Goal: Task Accomplishment & Management: Use online tool/utility

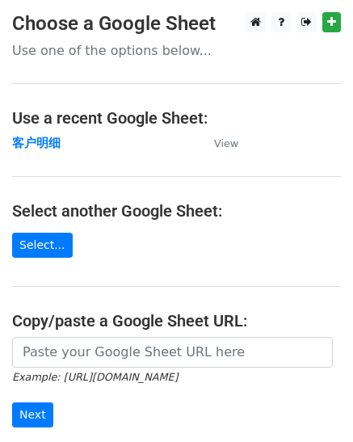
scroll to position [81, 0]
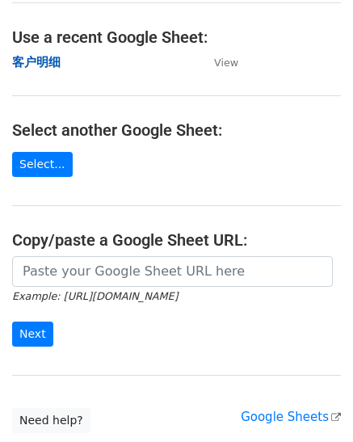
click at [39, 59] on strong "客户明细" at bounding box center [36, 62] width 49 height 15
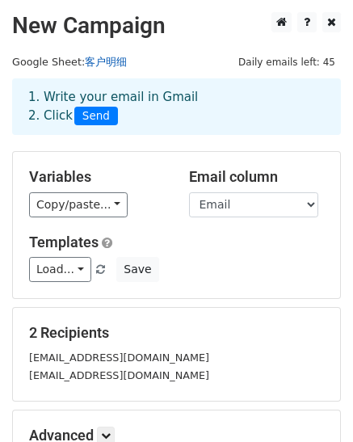
click at [106, 63] on link "客户明细" at bounding box center [106, 62] width 42 height 12
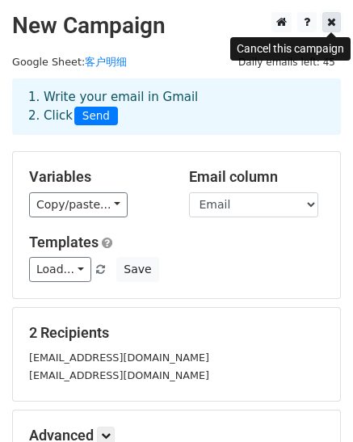
click at [330, 27] on icon at bounding box center [331, 21] width 9 height 11
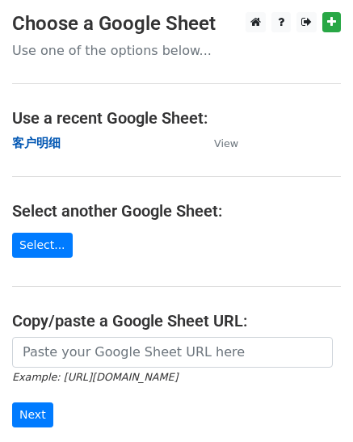
click at [32, 144] on strong "客户明细" at bounding box center [36, 143] width 49 height 15
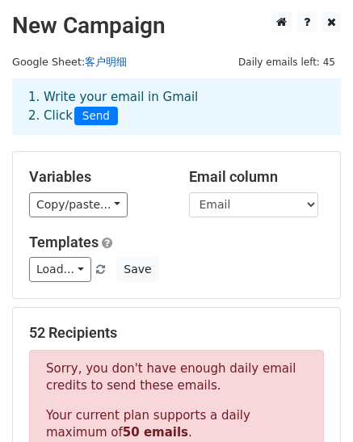
click at [112, 61] on link "客户明细" at bounding box center [106, 62] width 42 height 12
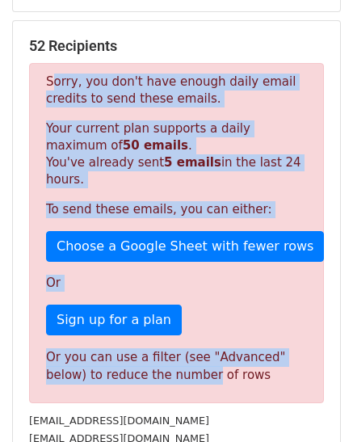
scroll to position [323, 0]
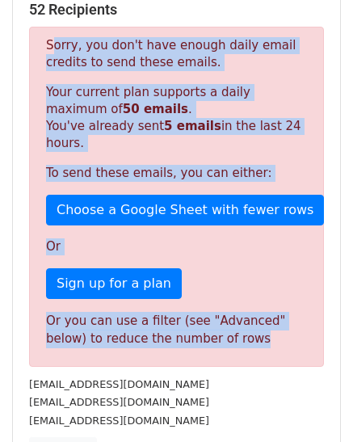
drag, startPoint x: 47, startPoint y: 120, endPoint x: 272, endPoint y: 344, distance: 317.3
click at [272, 344] on div "Sorry, you don't have enough daily email credits to send these emails. Your cur…" at bounding box center [176, 197] width 295 height 340
copy div "Sorry, you don't have enough daily email credits to send these emails. Your cur…"
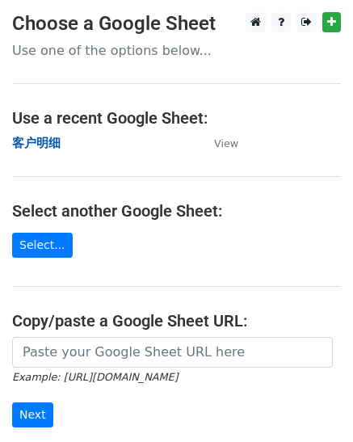
click at [50, 137] on strong "客户明细" at bounding box center [36, 143] width 49 height 15
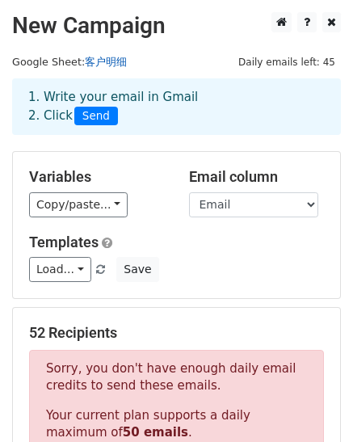
click at [112, 61] on link "客户明细" at bounding box center [106, 62] width 42 height 12
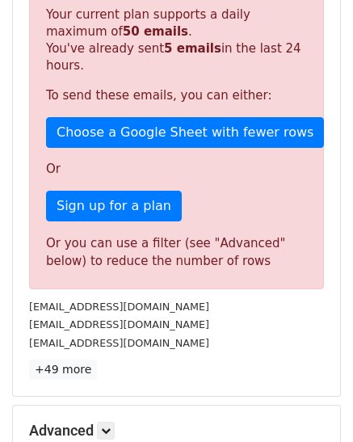
scroll to position [404, 0]
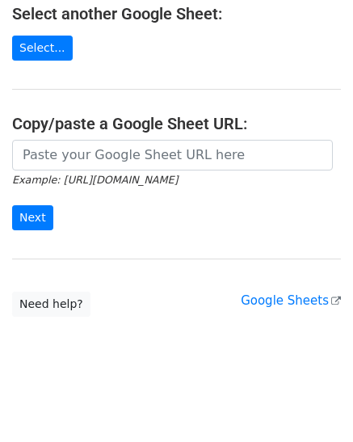
scroll to position [36, 0]
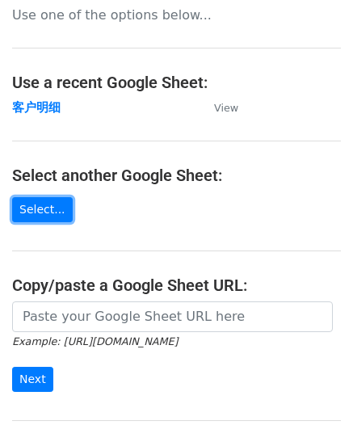
drag, startPoint x: 39, startPoint y: 209, endPoint x: 132, endPoint y: 232, distance: 95.7
click at [39, 209] on link "Select..." at bounding box center [42, 209] width 61 height 25
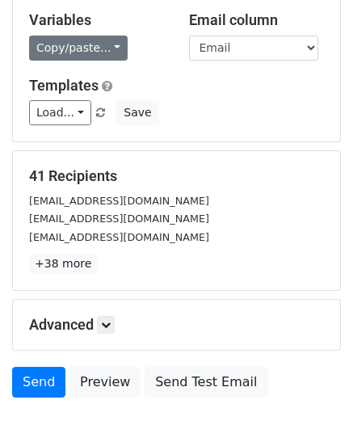
scroll to position [162, 0]
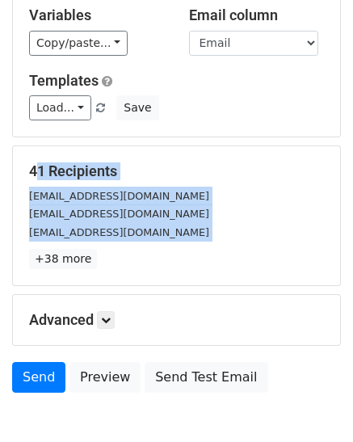
drag, startPoint x: 96, startPoint y: 259, endPoint x: 30, endPoint y: 169, distance: 111.6
click at [30, 169] on div "41 Recipients jesuraj888@gmail.com gautamravi1989@gmail.com syedshoeab@gmail.co…" at bounding box center [176, 216] width 295 height 107
click at [70, 261] on link "+38 more" at bounding box center [63, 259] width 68 height 20
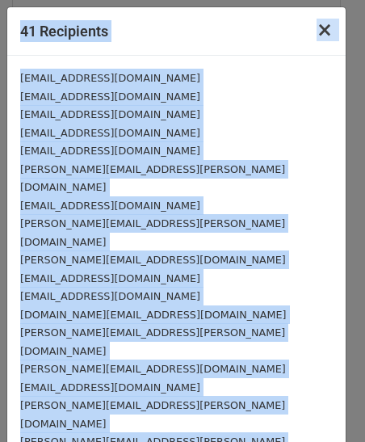
click at [317, 26] on span "×" at bounding box center [325, 30] width 16 height 23
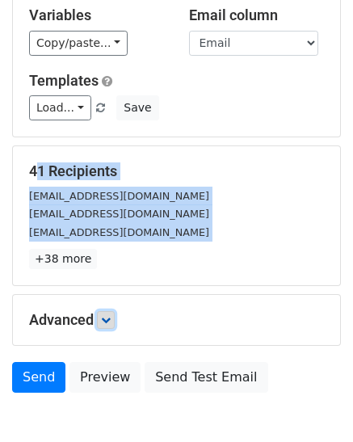
click at [101, 317] on link at bounding box center [106, 320] width 18 height 18
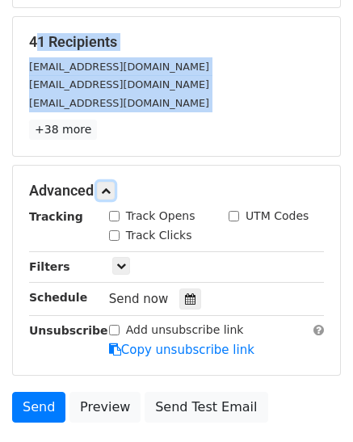
scroll to position [403, 0]
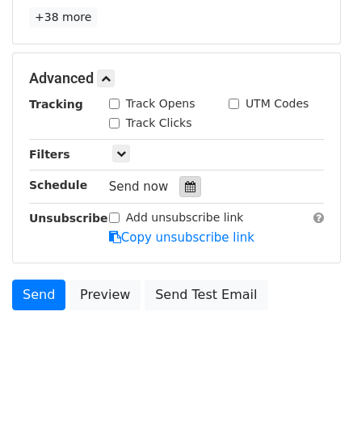
click at [192, 182] on icon at bounding box center [190, 186] width 11 height 11
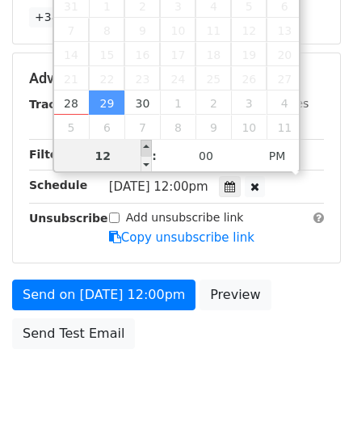
type input "2025-09-29 13:00"
type input "01"
click at [146, 145] on span at bounding box center [146, 148] width 11 height 16
type input "2025-09-29 14:00"
type input "02"
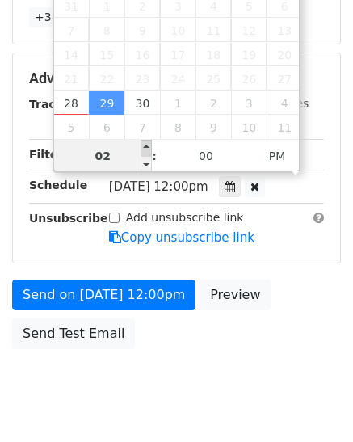
click at [146, 145] on span at bounding box center [146, 148] width 11 height 16
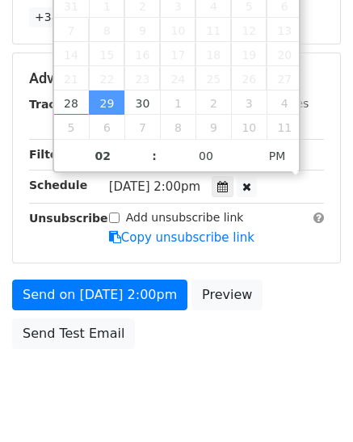
click at [150, 188] on span "Mon, Sep 29, 2:00pm" at bounding box center [154, 186] width 91 height 15
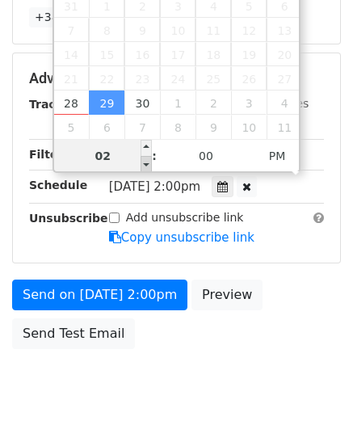
type input "2025-09-29 13:00"
type input "01"
click at [147, 163] on span at bounding box center [146, 164] width 11 height 16
type input "2025-09-29 12:00"
type input "12"
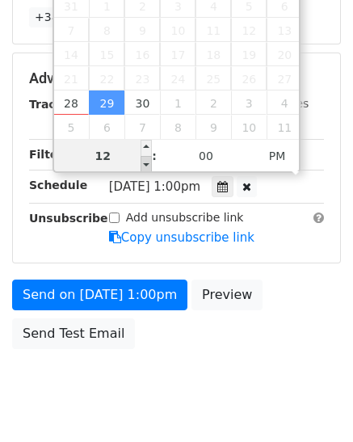
click at [147, 163] on span at bounding box center [146, 164] width 11 height 16
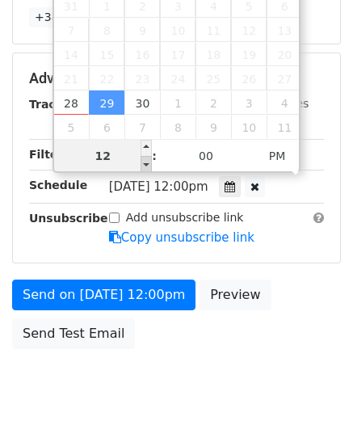
type input "2025-09-29 11:00"
type input "11"
click at [147, 160] on span at bounding box center [146, 164] width 11 height 16
type input "2025-09-29 10:00"
type input "10"
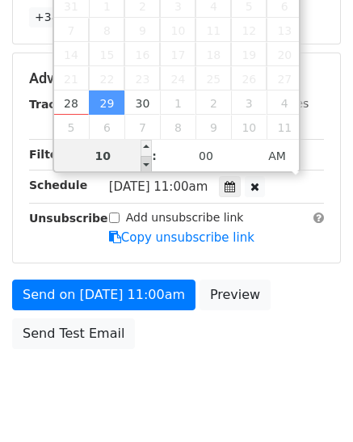
click at [147, 160] on div "September October November December 2025 Sun Mon Tue Wed Thu Fri Sat 31 1 2 3 4…" at bounding box center [177, 57] width 249 height 231
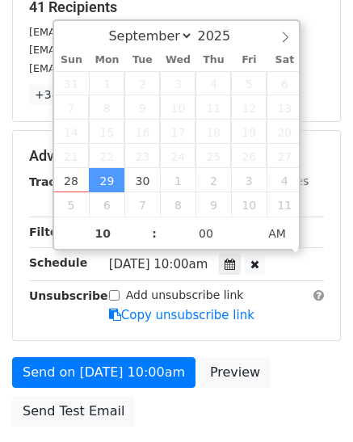
scroll to position [242, 0]
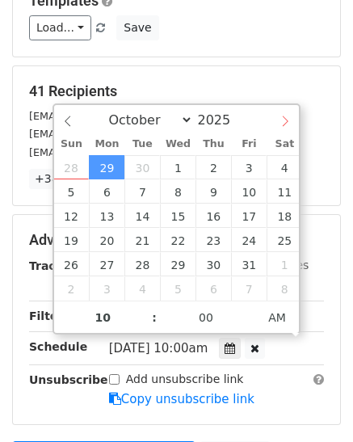
click at [285, 120] on icon at bounding box center [285, 121] width 11 height 11
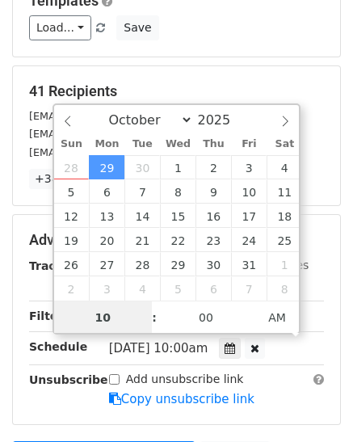
select select "8"
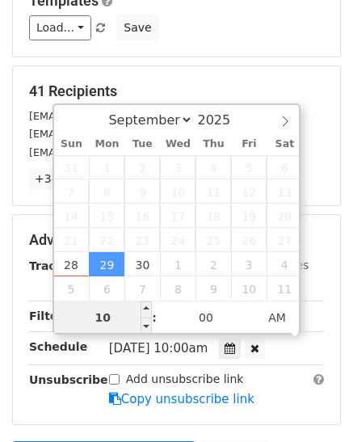
click at [105, 319] on input "10" at bounding box center [103, 318] width 99 height 32
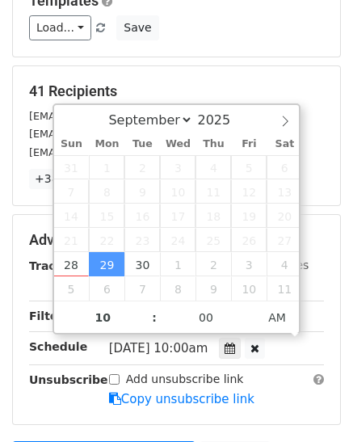
click at [26, 394] on div "Unsubscribe" at bounding box center [57, 389] width 80 height 37
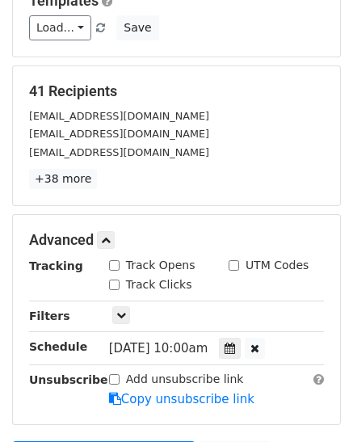
scroll to position [323, 0]
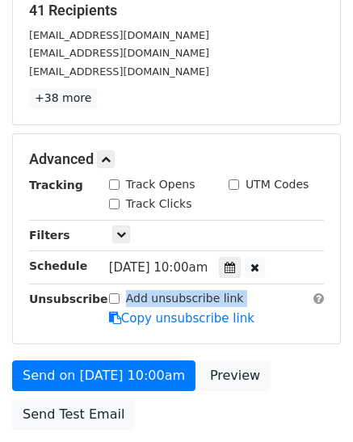
drag, startPoint x: 243, startPoint y: 295, endPoint x: 126, endPoint y: 299, distance: 116.5
click at [126, 299] on div "Add unsubscribe link Copy unsubscribe link" at bounding box center [216, 308] width 239 height 37
copy div "Add unsubscribe link"
click at [115, 295] on input "Add unsubscribe link" at bounding box center [114, 299] width 11 height 11
checkbox input "true"
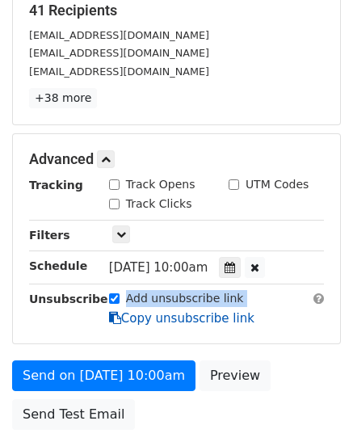
drag, startPoint x: 260, startPoint y: 310, endPoint x: 128, endPoint y: 315, distance: 132.7
click at [128, 315] on div "Add unsubscribe link Copy unsubscribe link" at bounding box center [216, 308] width 239 height 37
copy link "Copy unsubscribe link"
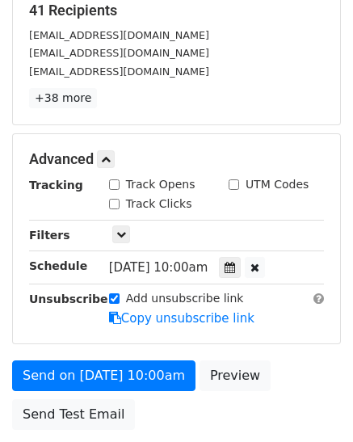
click at [88, 317] on div "Unsubscribe" at bounding box center [57, 308] width 80 height 37
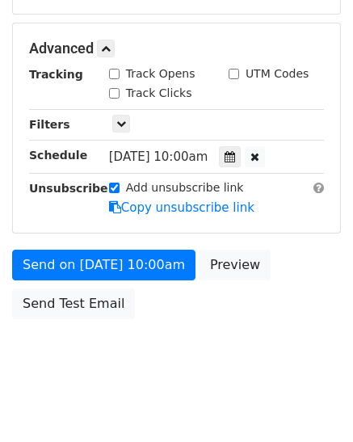
scroll to position [441, 0]
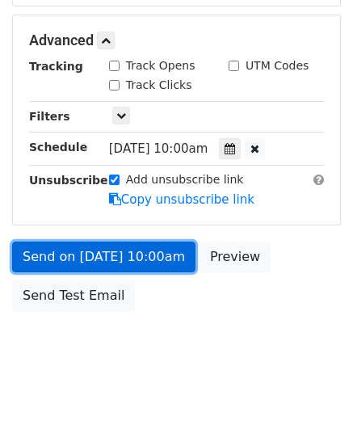
click at [58, 243] on link "Send on Sep 29 at 10:00am" at bounding box center [104, 257] width 184 height 31
click at [58, 255] on link "Send on Sep 29 at 10:00am" at bounding box center [104, 257] width 184 height 31
